Goal: Check status: Check status

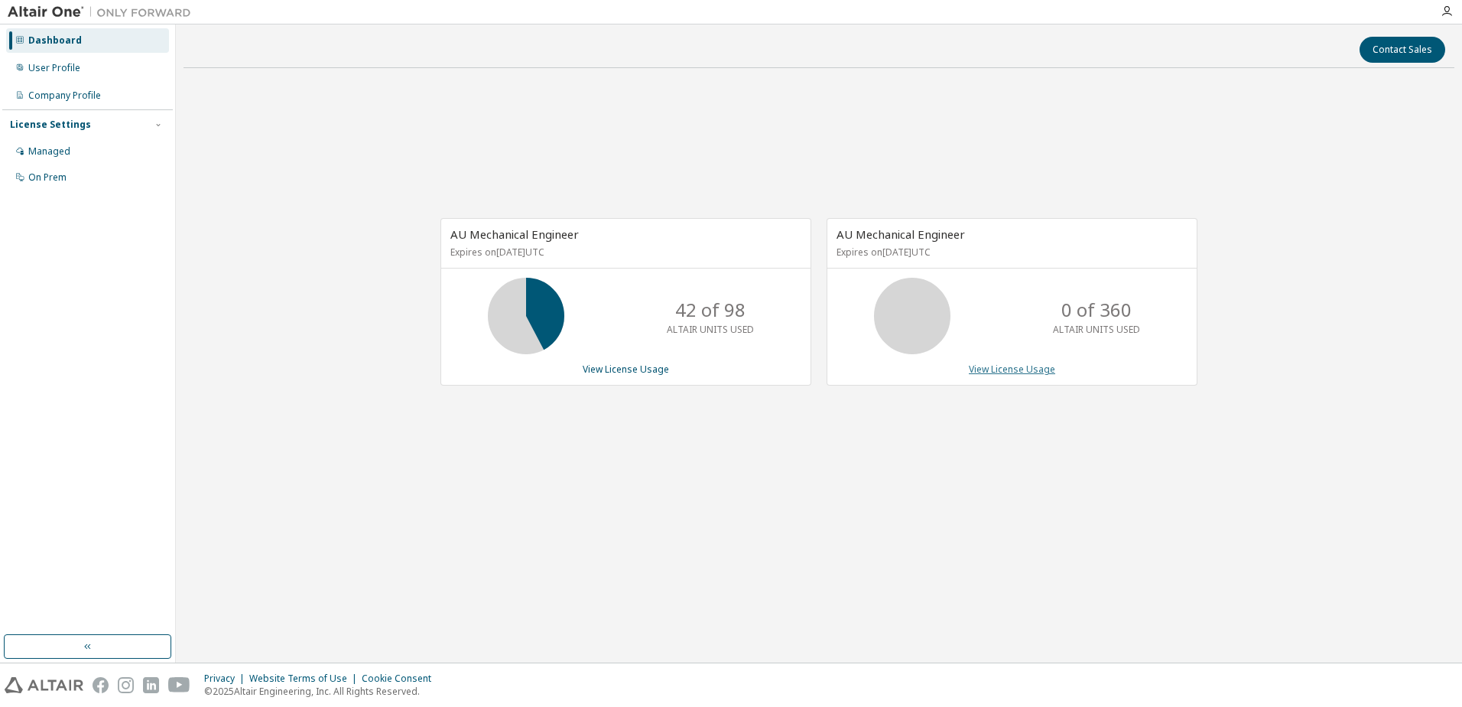
click at [1004, 372] on link "View License Usage" at bounding box center [1012, 369] width 86 height 13
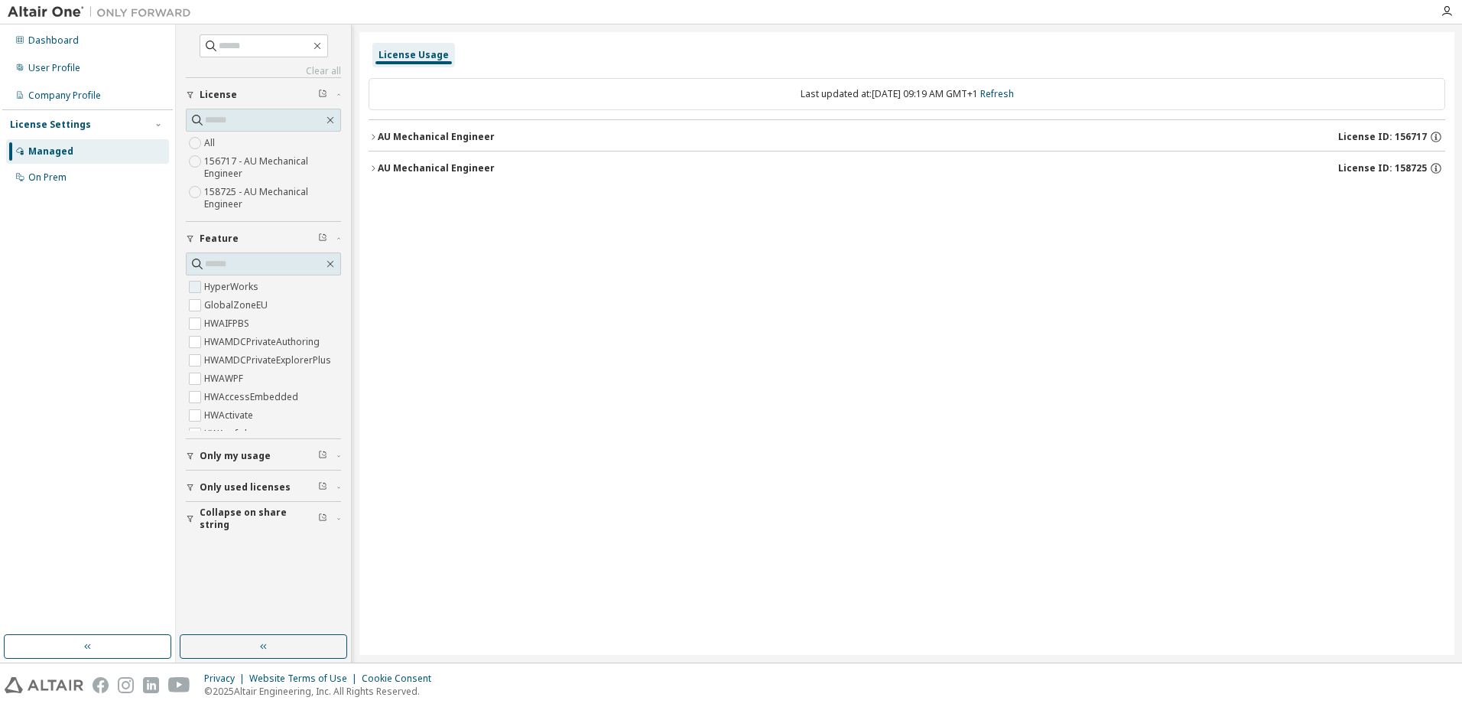
click at [239, 289] on label "HyperWorks" at bounding box center [232, 287] width 57 height 18
click at [361, 131] on div "License Usage Last updated at: [DATE] 09:19 AM GMT+1 Refresh AU Mechanical Engi…" at bounding box center [906, 343] width 1095 height 623
click at [373, 138] on icon "button" at bounding box center [373, 136] width 3 height 5
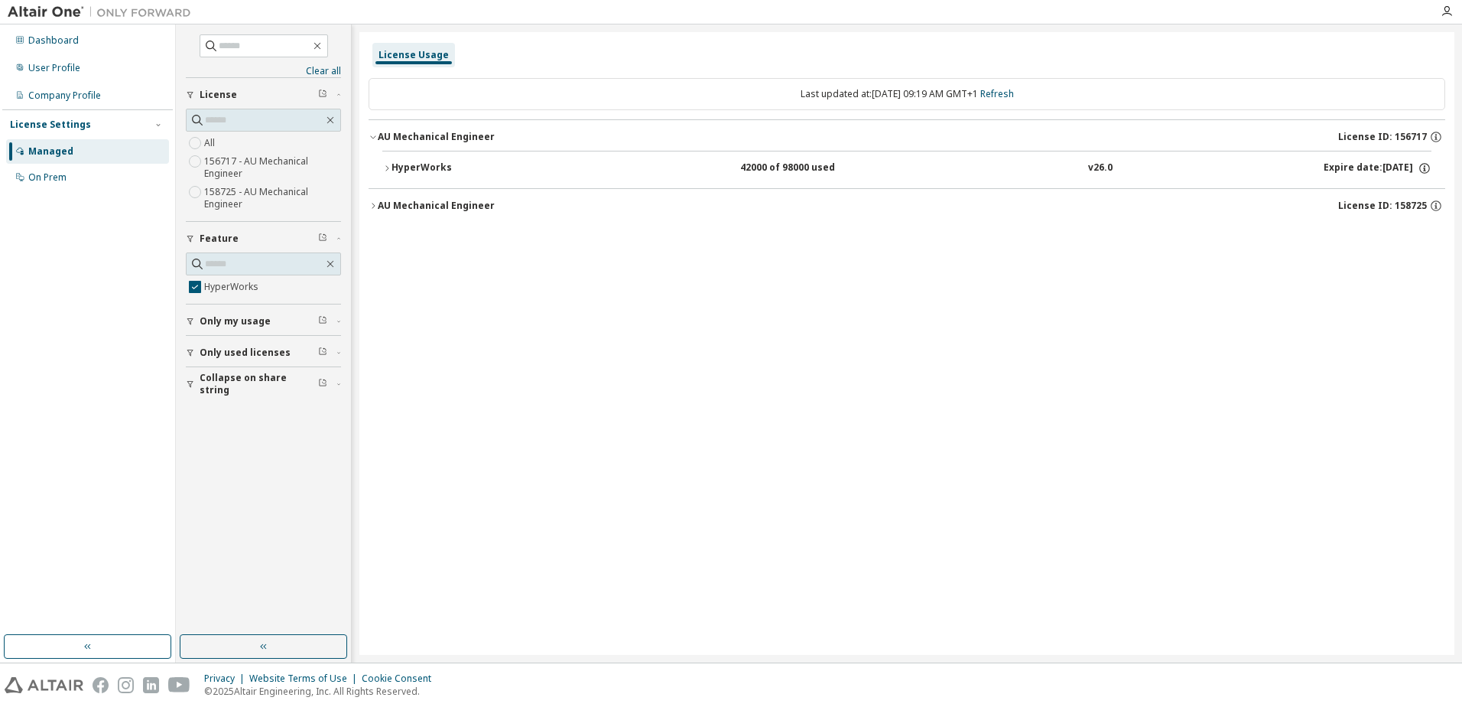
click at [387, 171] on icon "button" at bounding box center [386, 168] width 9 height 9
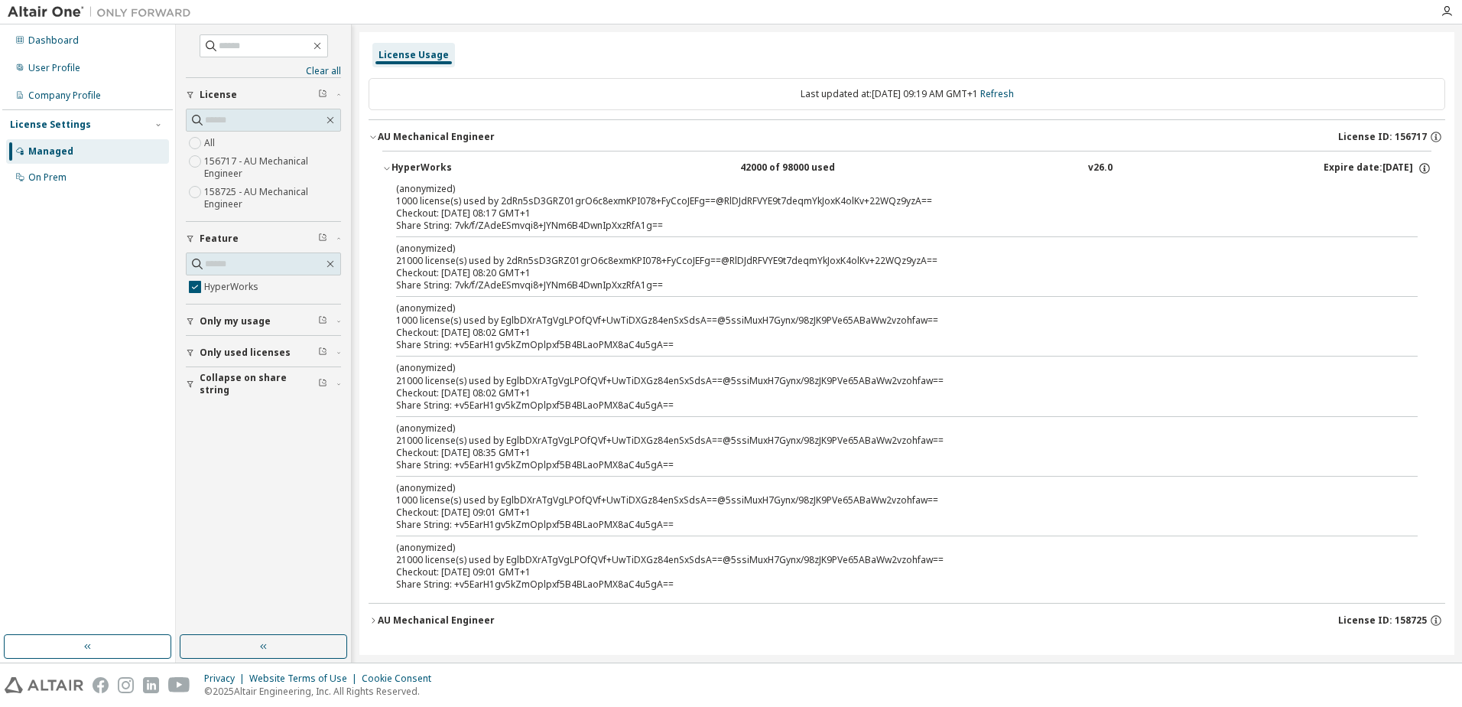
click at [387, 171] on icon "button" at bounding box center [386, 168] width 9 height 9
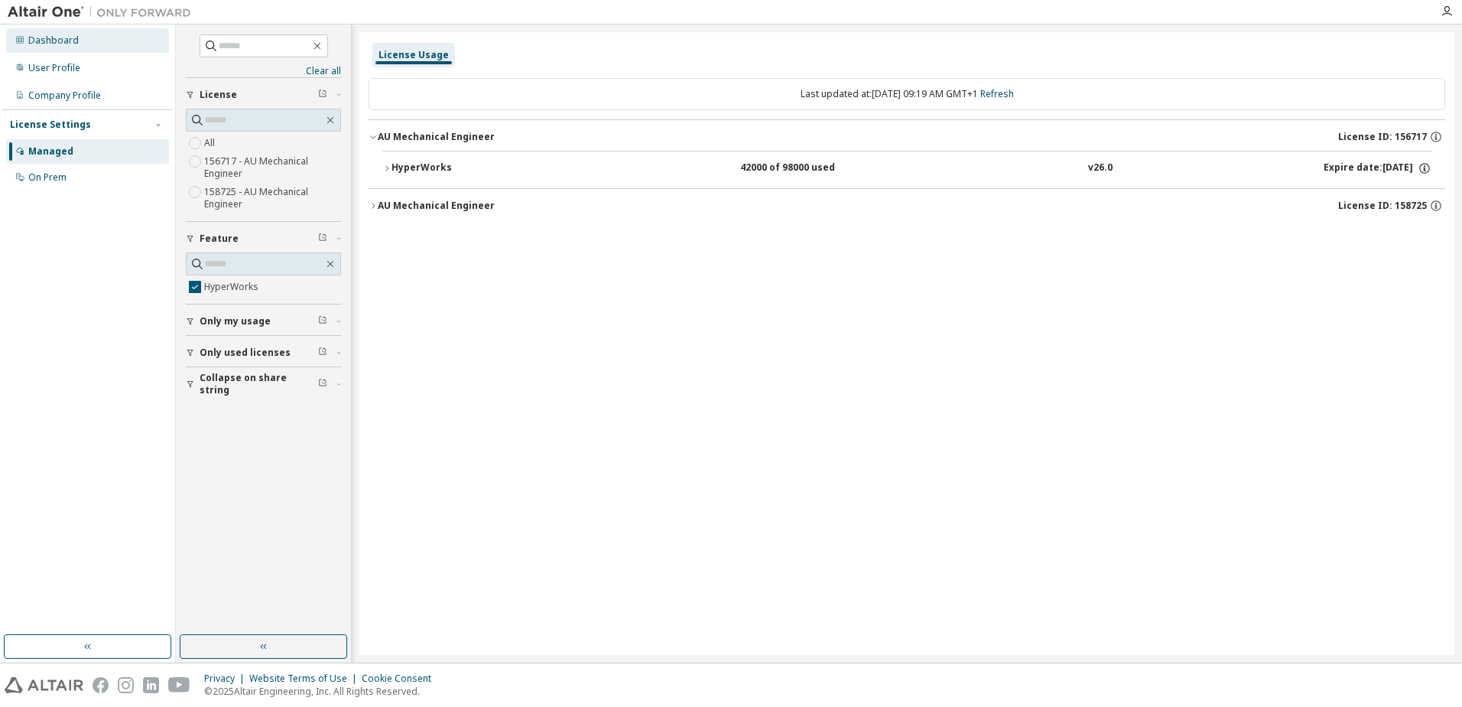
click at [53, 39] on div "Dashboard" at bounding box center [53, 40] width 50 height 12
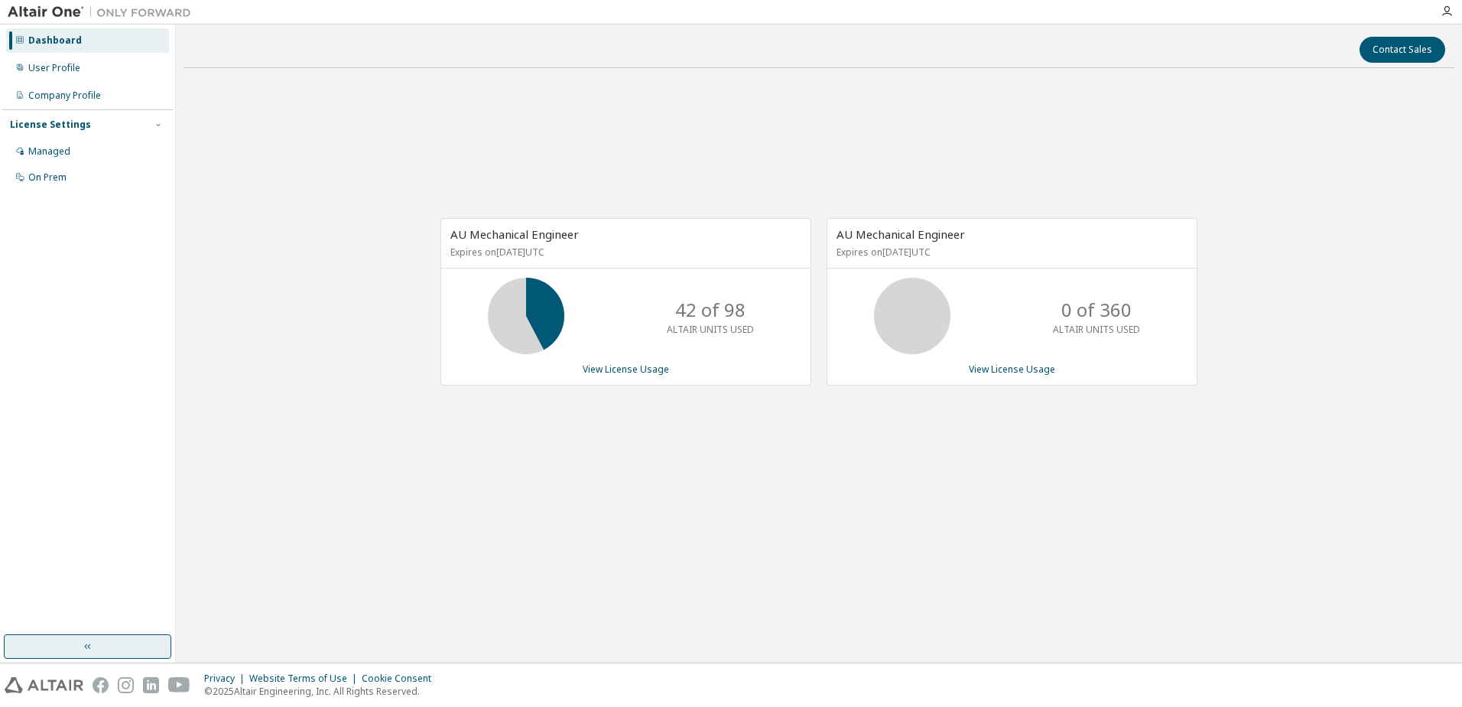
click at [77, 646] on button "button" at bounding box center [88, 646] width 168 height 24
